Goal: Task Accomplishment & Management: Manage account settings

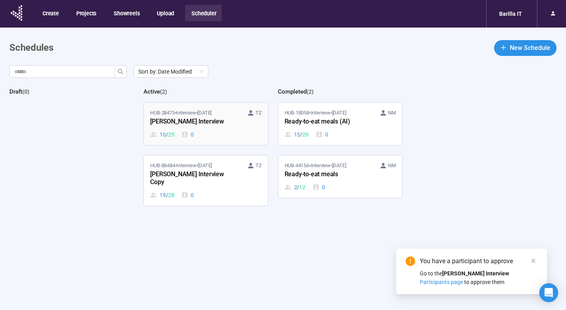
click at [163, 119] on div "[PERSON_NAME] Interview" at bounding box center [193, 122] width 86 height 10
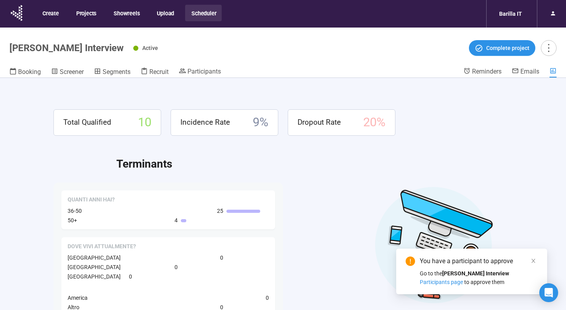
drag, startPoint x: 10, startPoint y: 46, endPoint x: 112, endPoint y: 46, distance: 102.2
click at [113, 46] on h1 "[PERSON_NAME] Interview" at bounding box center [66, 47] width 114 height 11
copy h1 "[PERSON_NAME] Interview"
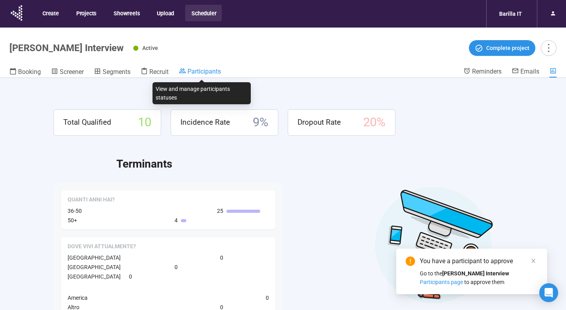
click at [197, 69] on span "Participants" at bounding box center [203, 71] width 33 height 7
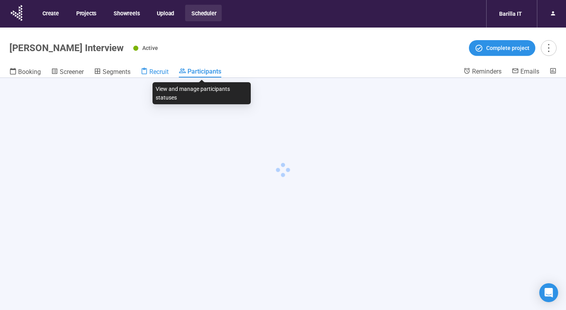
click at [151, 76] on link "Recruit" at bounding box center [155, 72] width 28 height 10
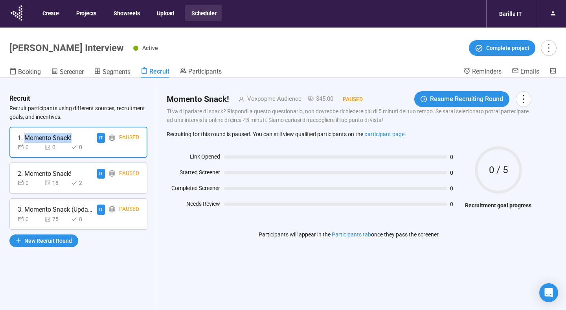
drag, startPoint x: 26, startPoint y: 138, endPoint x: 72, endPoint y: 140, distance: 46.4
click at [72, 140] on div "1. Momento Snack! IT Paused" at bounding box center [78, 138] width 121 height 10
copy div "Momento Snack!"
click at [29, 73] on span "Booking" at bounding box center [29, 71] width 23 height 7
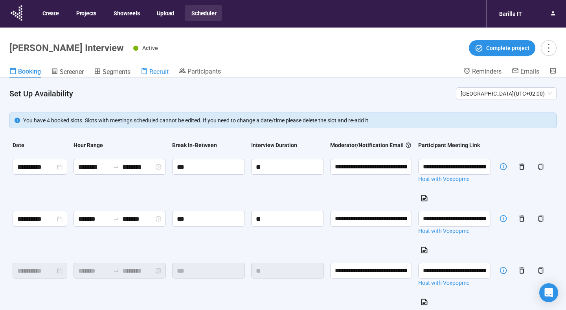
click at [161, 73] on span "Recruit" at bounding box center [158, 71] width 19 height 7
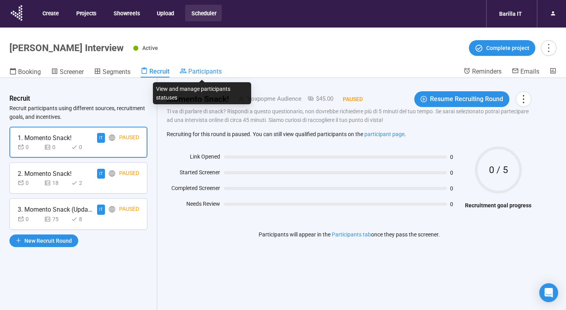
click at [207, 68] on span "Participants" at bounding box center [204, 71] width 33 height 7
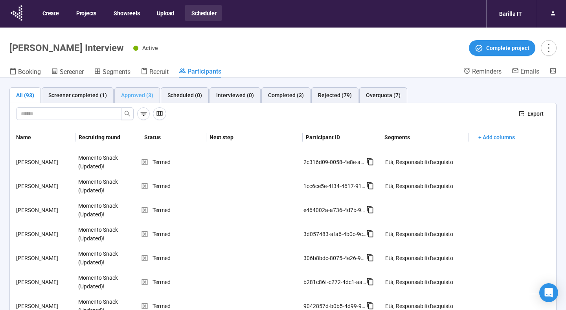
click at [136, 101] on div "Approved (3)" at bounding box center [137, 95] width 46 height 16
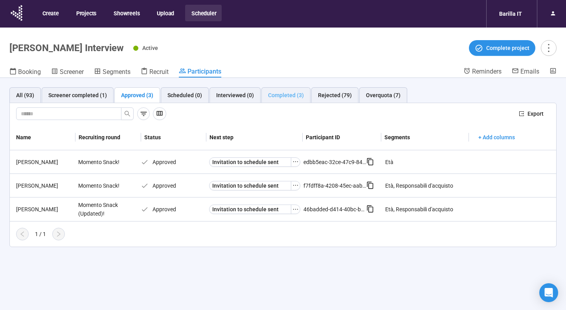
click at [281, 99] on div "Completed (3)" at bounding box center [285, 95] width 49 height 16
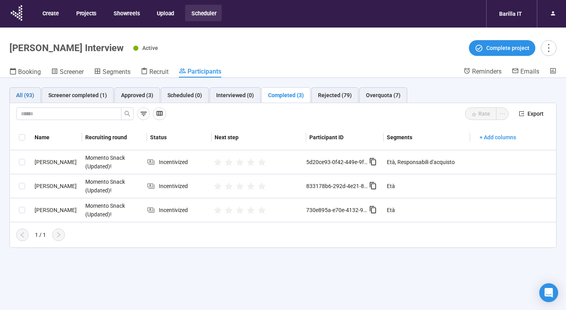
click at [21, 92] on div "All (93)" at bounding box center [25, 95] width 18 height 9
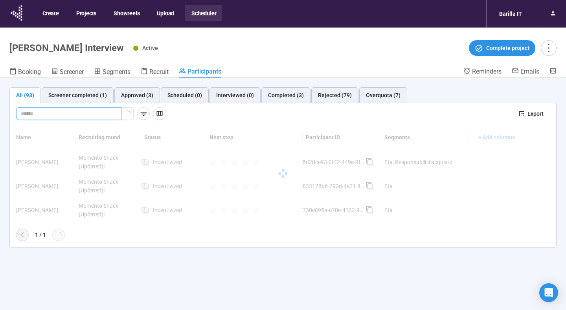
click at [61, 114] on input "text" at bounding box center [66, 113] width 90 height 9
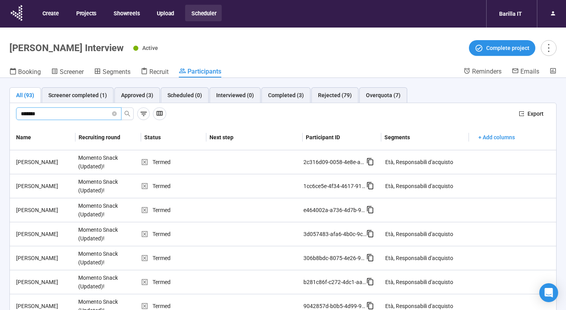
type input "*******"
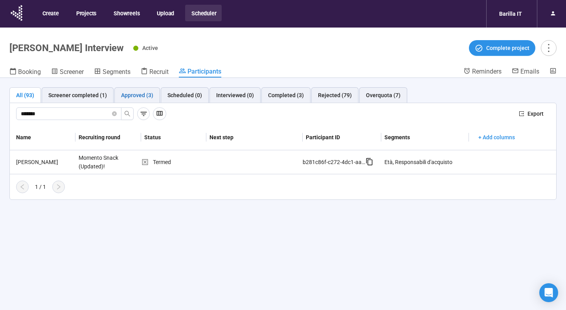
click at [147, 94] on div "Approved (3)" at bounding box center [137, 95] width 32 height 9
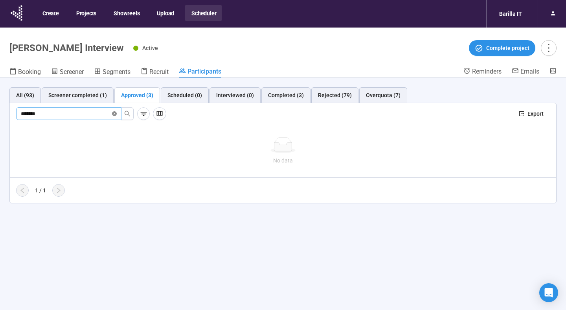
click at [114, 114] on icon "close-circle" at bounding box center [114, 113] width 5 height 5
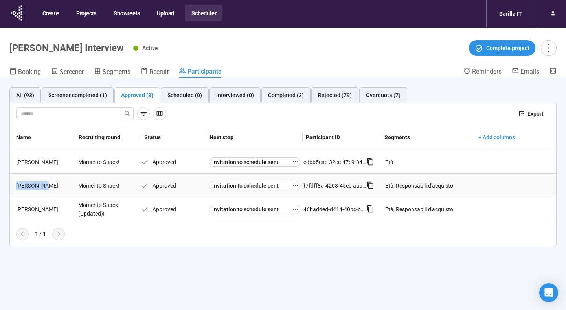
drag, startPoint x: 16, startPoint y: 185, endPoint x: 52, endPoint y: 187, distance: 36.6
click at [52, 187] on div "[PERSON_NAME]" at bounding box center [44, 185] width 62 height 9
copy div "[PERSON_NAME]"
click at [221, 255] on div "All (93) Screener completed (1) Approved (3) Scheduled (0) Interviewed (0) Comp…" at bounding box center [283, 167] width 566 height 178
click at [26, 95] on div "All (93)" at bounding box center [25, 95] width 18 height 9
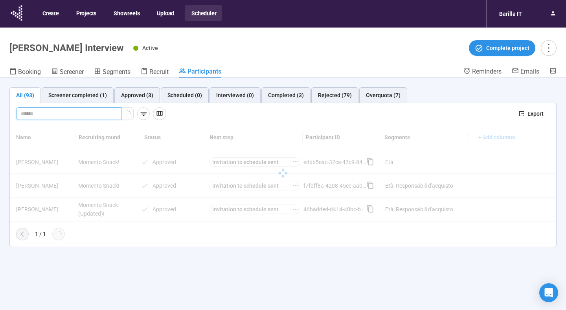
click at [49, 114] on input "text" at bounding box center [66, 113] width 90 height 9
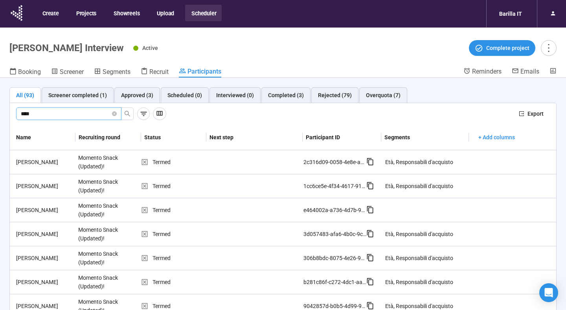
type input "****"
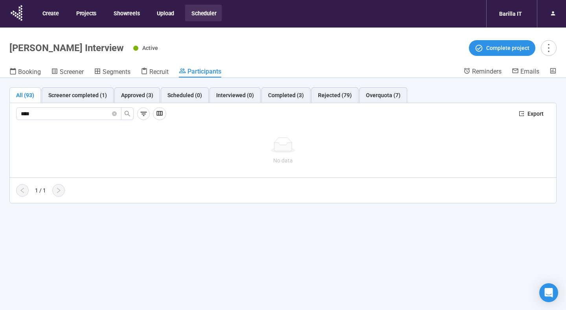
click at [201, 11] on button "Scheduler" at bounding box center [203, 13] width 37 height 17
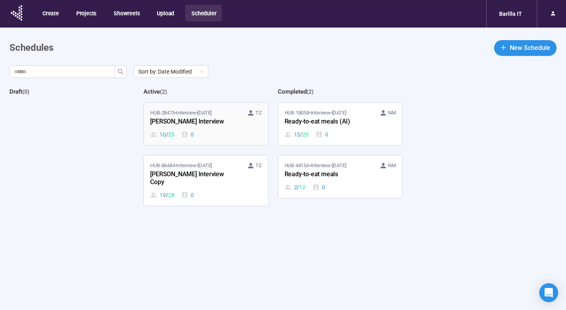
click at [200, 130] on div "10 / 25 0" at bounding box center [205, 134] width 111 height 9
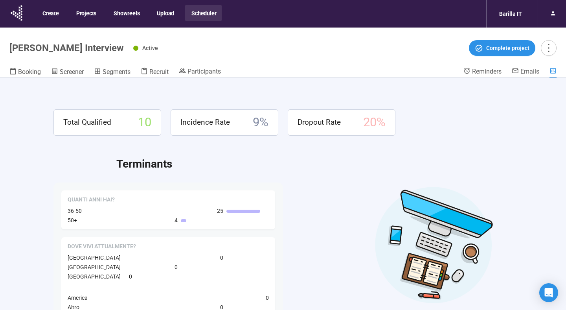
click at [260, 52] on div "Active Complete project" at bounding box center [344, 48] width 423 height 16
click at [197, 13] on button "Scheduler" at bounding box center [203, 13] width 37 height 17
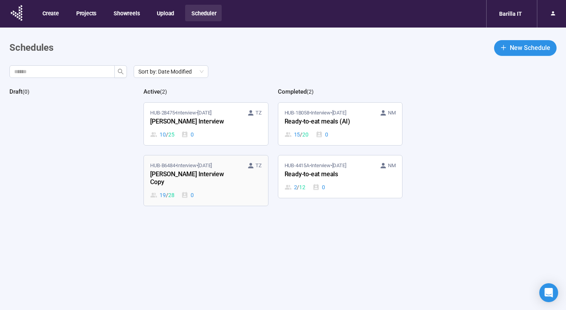
click at [198, 172] on div "[PERSON_NAME] Interview Copy" at bounding box center [193, 178] width 86 height 18
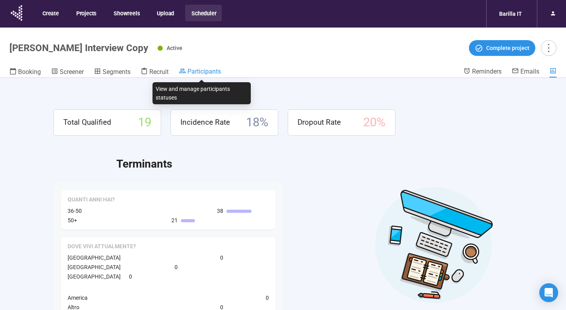
click at [195, 73] on span "Participants" at bounding box center [203, 71] width 33 height 7
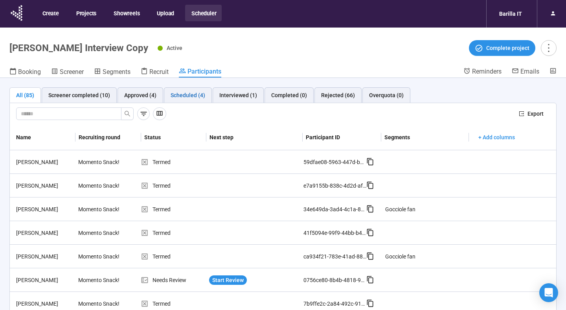
click at [183, 94] on div "Scheduled (4)" at bounding box center [188, 95] width 35 height 9
